Goal: Task Accomplishment & Management: Use online tool/utility

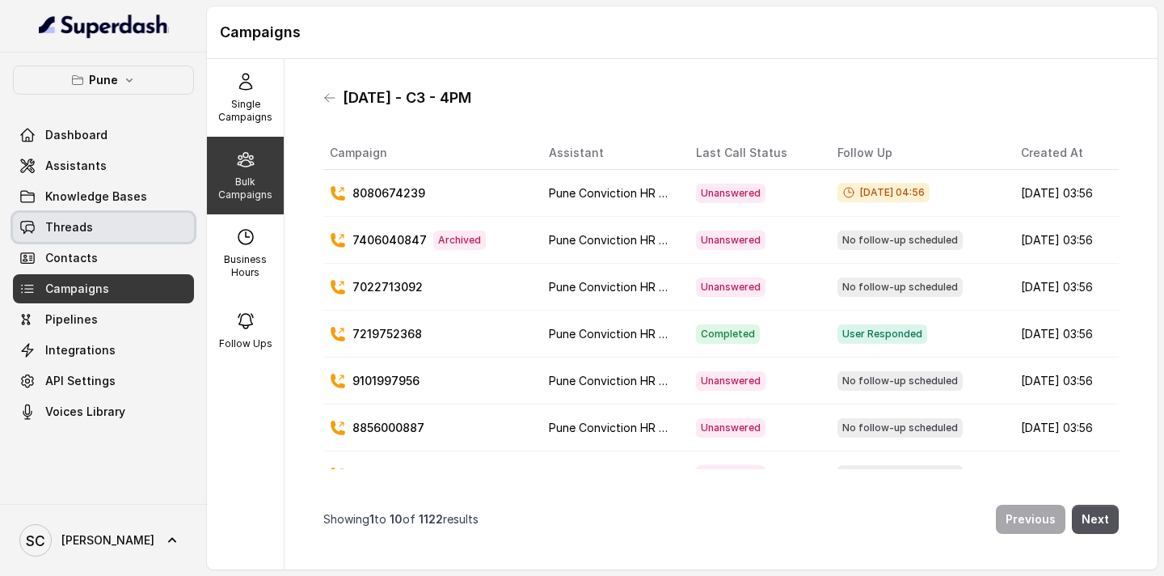
click at [75, 226] on span "Threads" at bounding box center [69, 227] width 48 height 16
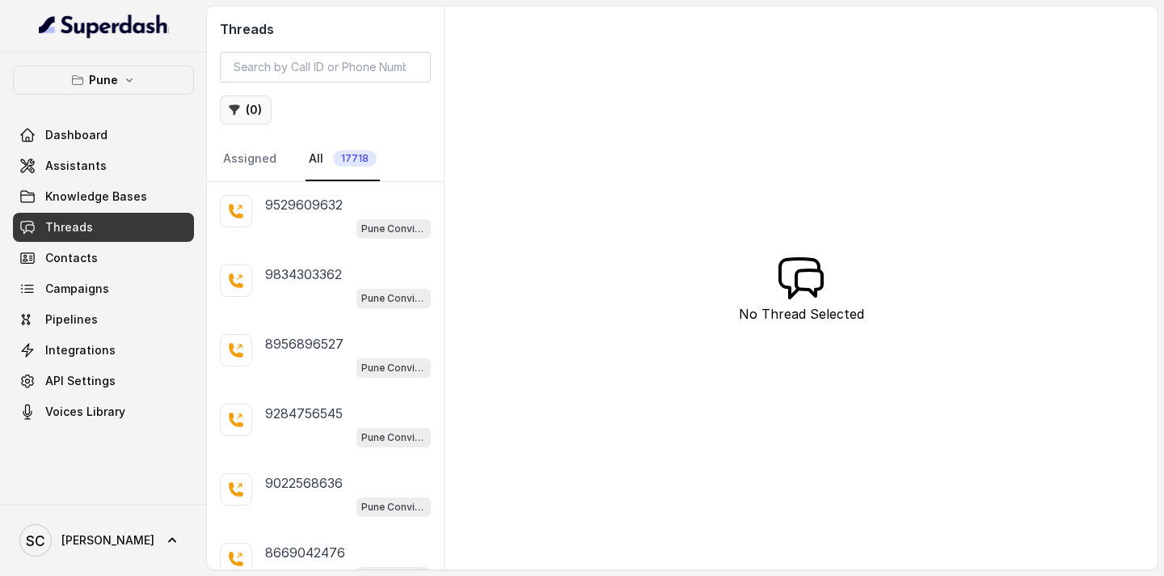
click at [248, 117] on button "( 0 )" at bounding box center [246, 109] width 52 height 29
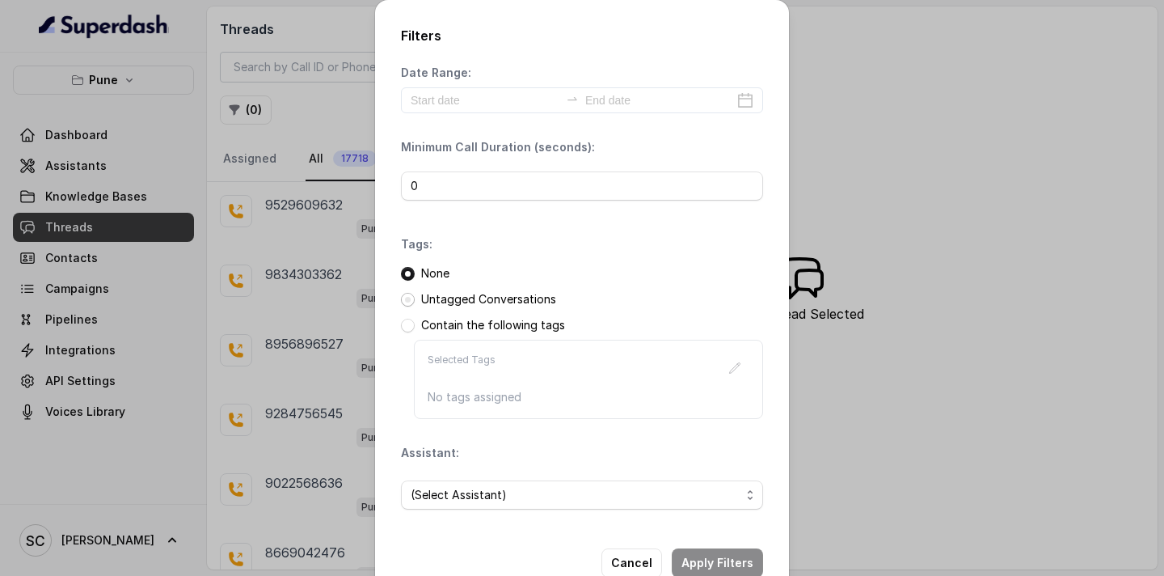
click at [403, 294] on span at bounding box center [408, 300] width 14 height 14
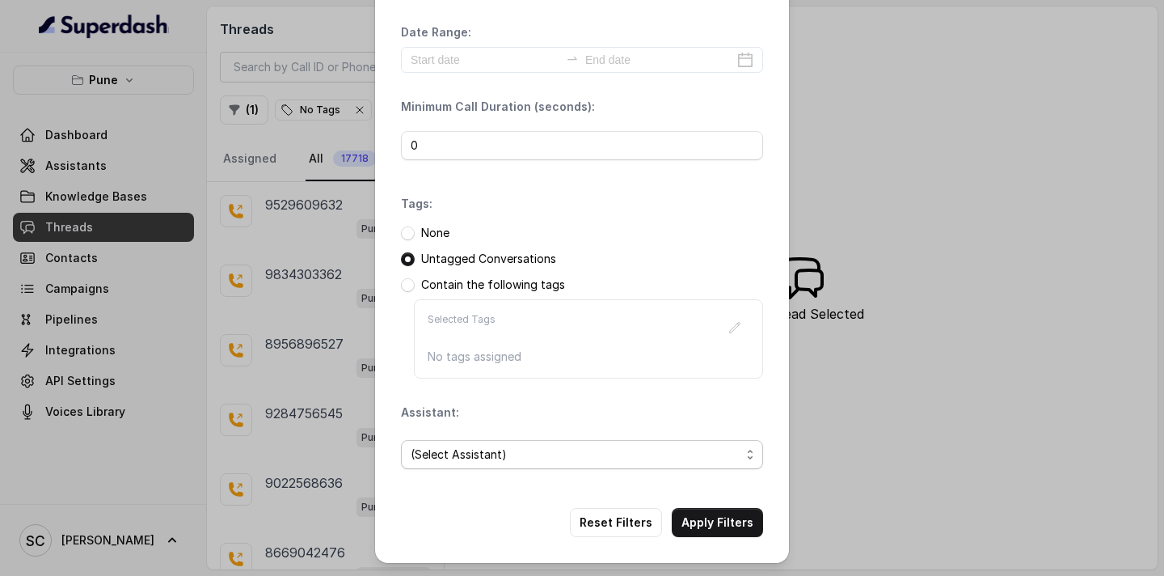
click at [476, 457] on span "(Select Assistant)" at bounding box center [576, 454] width 330 height 19
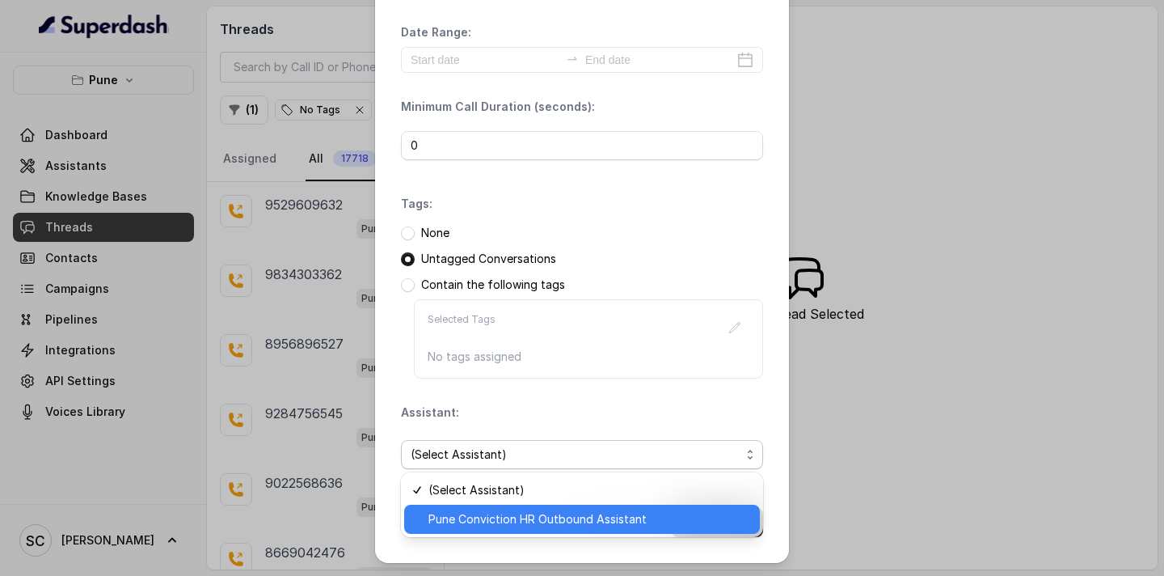
click at [485, 523] on span "Pune Conviction HR Outbound Assistant" at bounding box center [590, 518] width 322 height 19
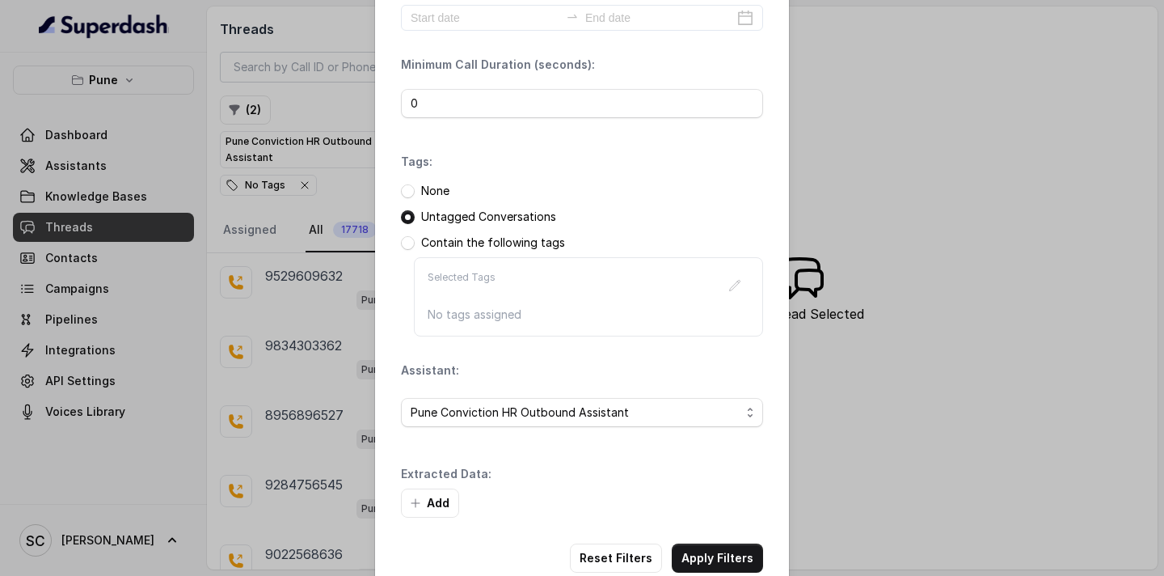
scroll to position [118, 0]
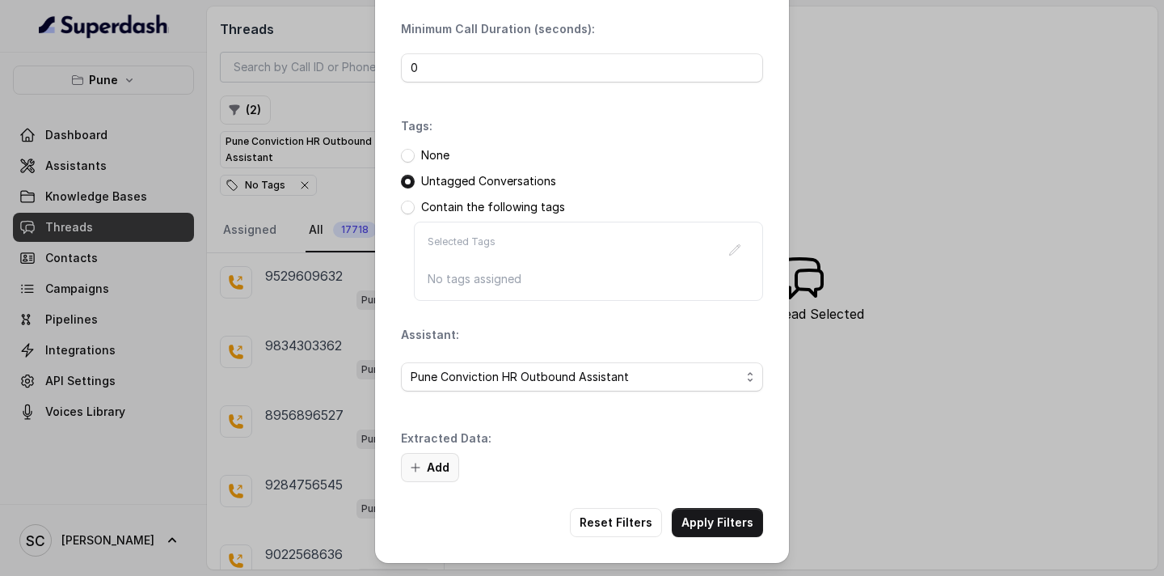
click at [437, 466] on button "Add" at bounding box center [430, 467] width 58 height 29
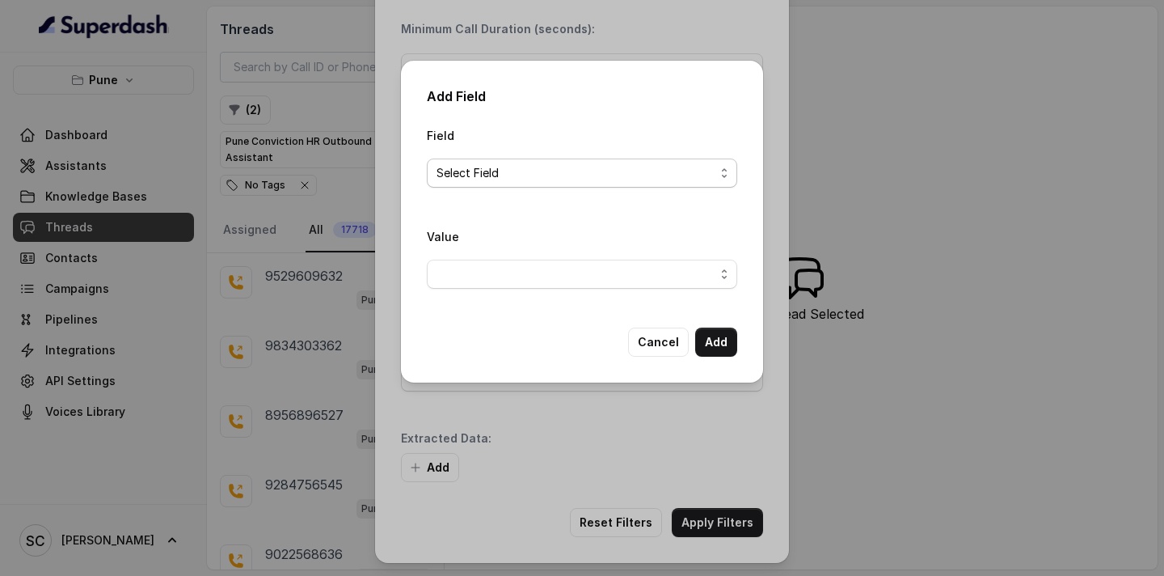
click at [496, 176] on span "Select Field" at bounding box center [576, 172] width 278 height 19
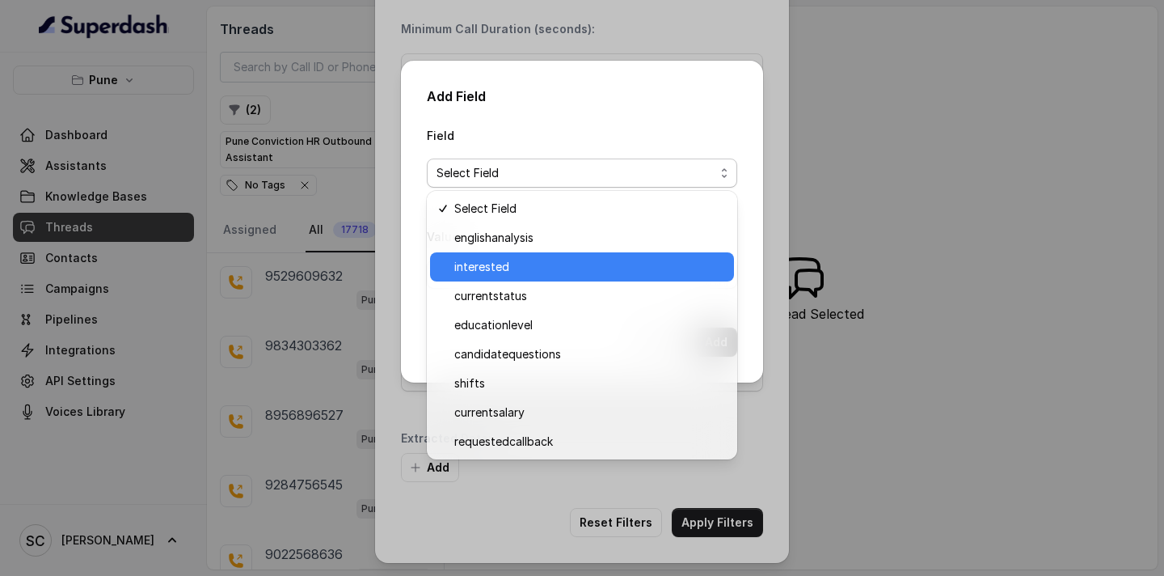
click at [504, 263] on span "interested" at bounding box center [589, 266] width 270 height 19
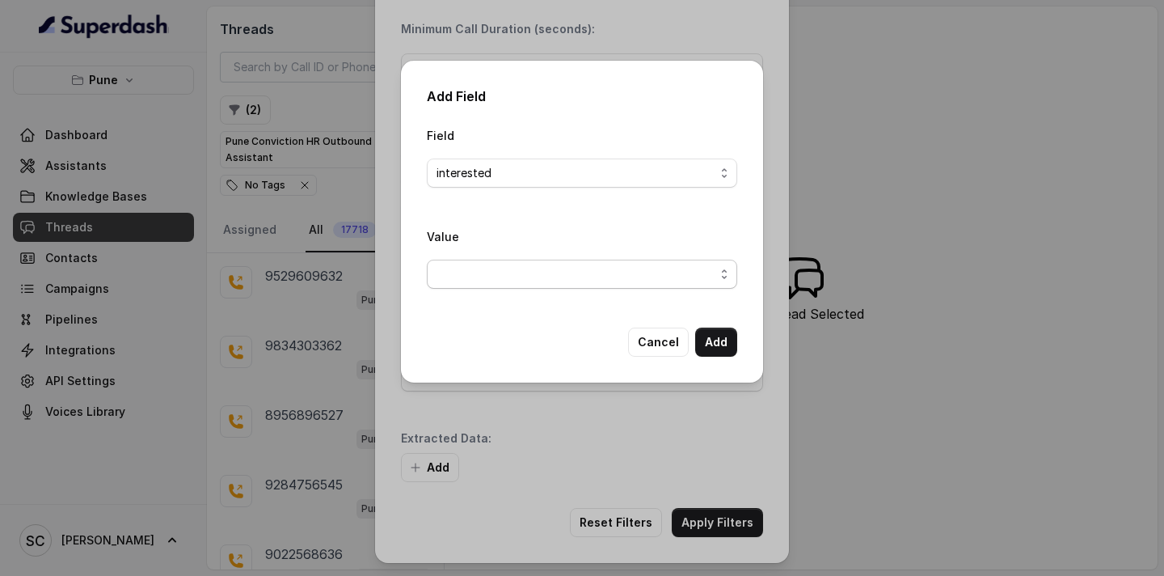
click at [496, 273] on span "button" at bounding box center [582, 274] width 310 height 29
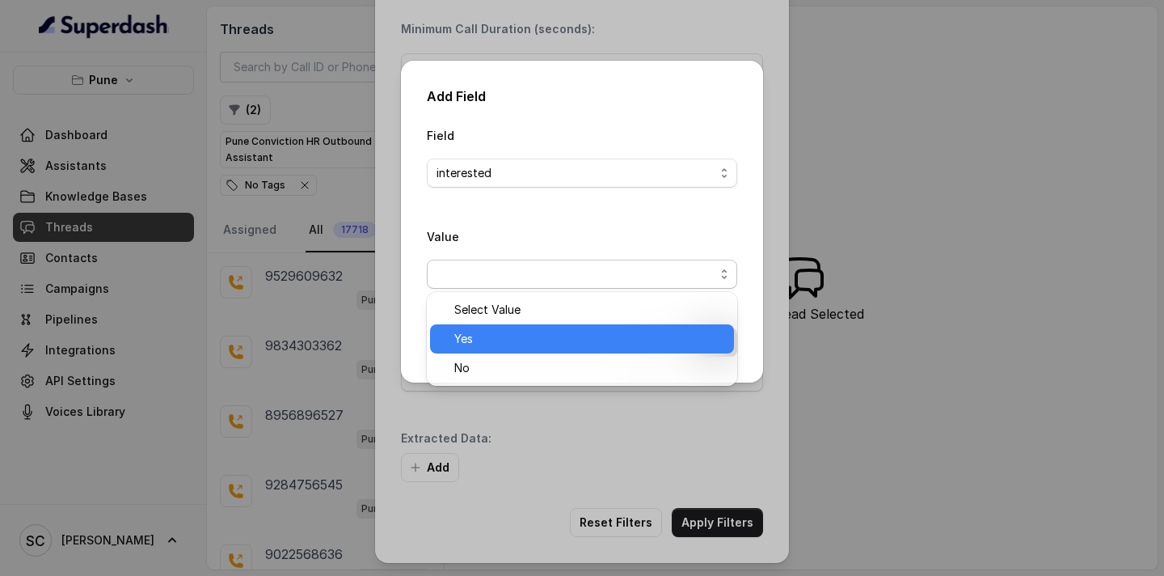
click at [493, 344] on span "Yes" at bounding box center [589, 338] width 270 height 19
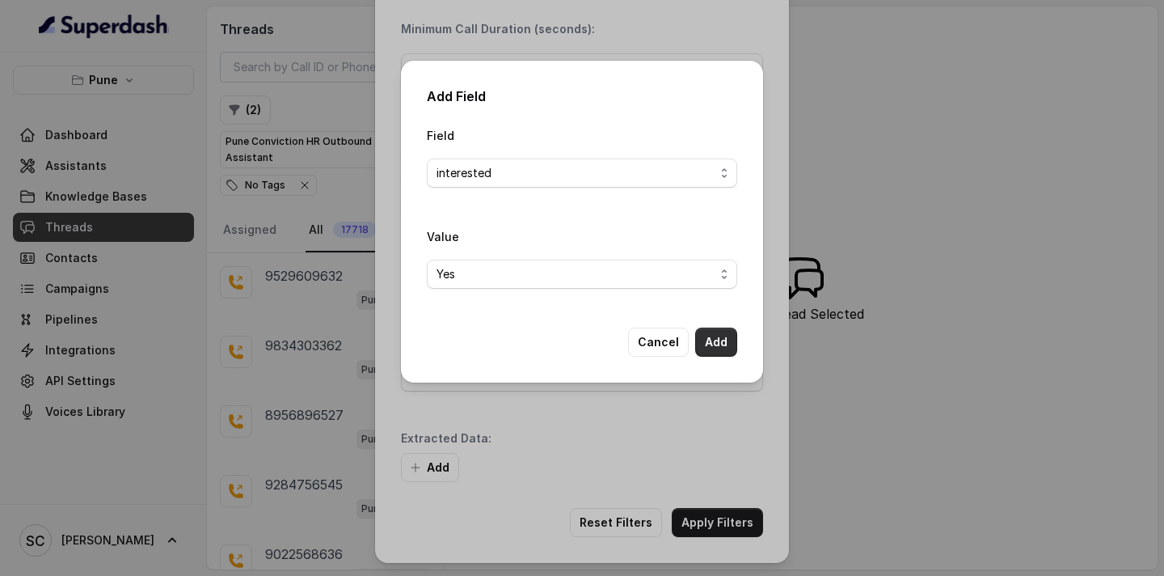
click at [708, 345] on button "Add" at bounding box center [716, 341] width 42 height 29
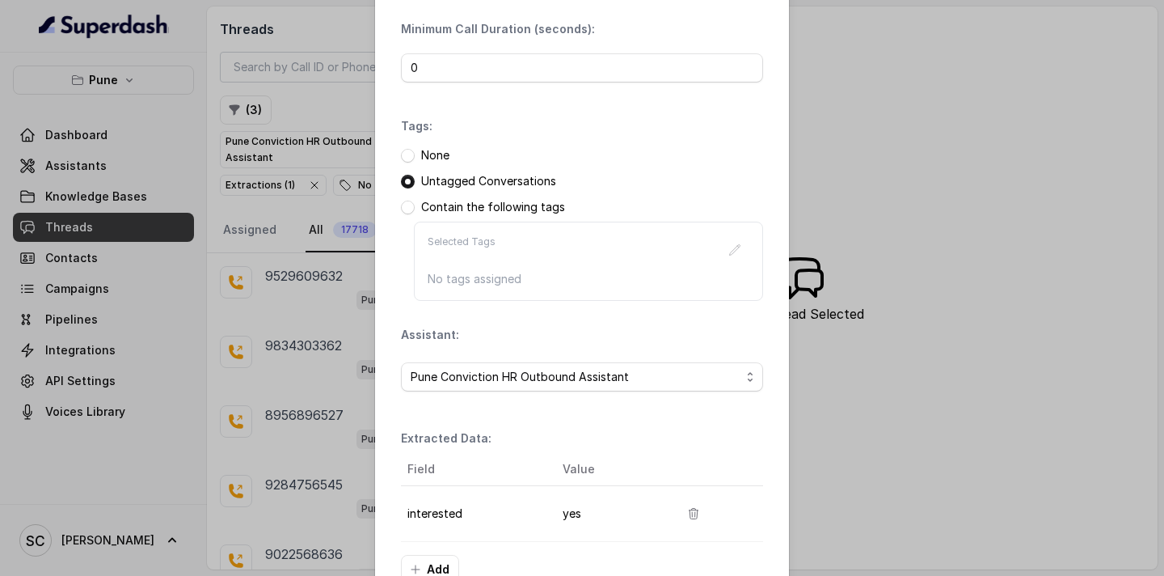
scroll to position [220, 0]
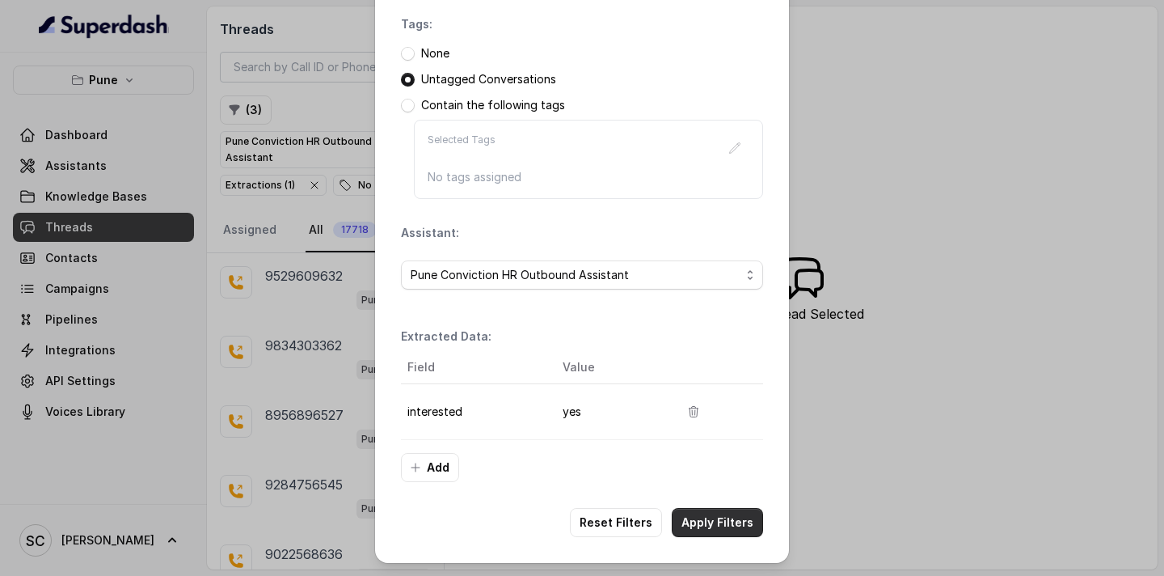
click at [695, 523] on button "Apply Filters" at bounding box center [717, 522] width 91 height 29
